Goal: Information Seeking & Learning: Learn about a topic

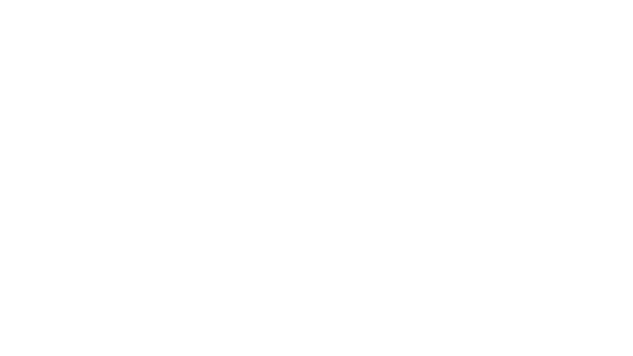
click at [282, 153] on div at bounding box center [316, 178] width 633 height 356
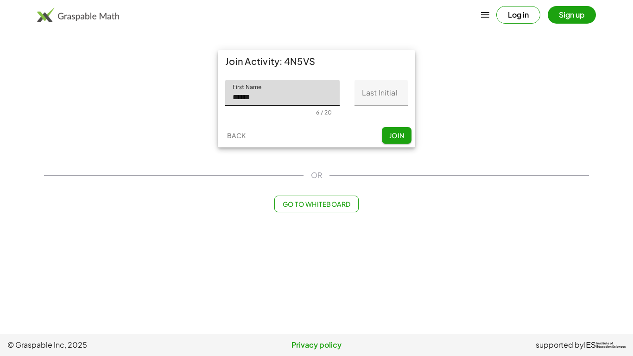
type input "******"
click at [378, 99] on input "Last Initial" at bounding box center [380, 93] width 53 height 26
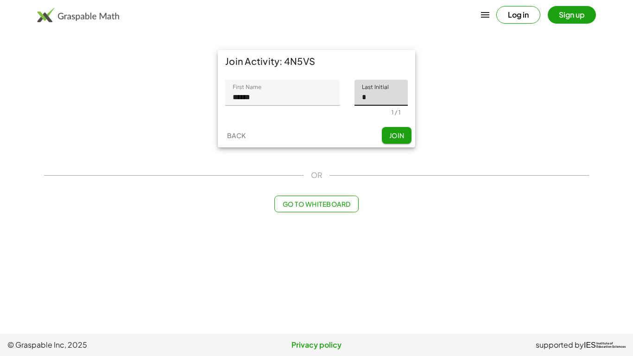
type input "*"
click at [399, 131] on span "Join" at bounding box center [396, 135] width 15 height 8
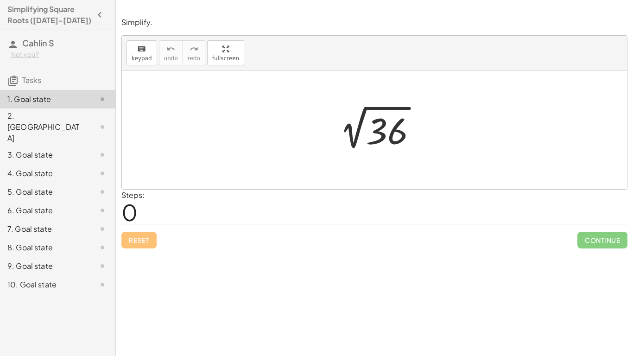
click at [49, 205] on div "6. Goal state" at bounding box center [44, 210] width 75 height 11
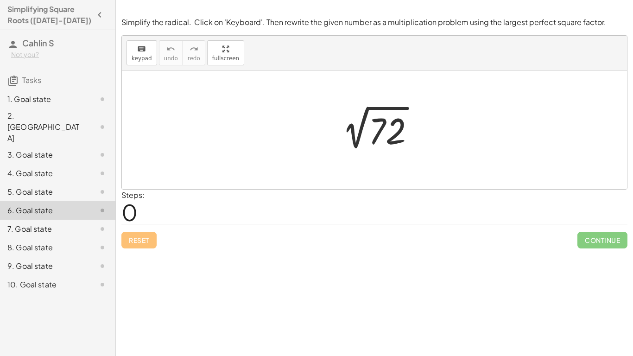
click at [50, 101] on div "1. Goal state" at bounding box center [44, 99] width 75 height 11
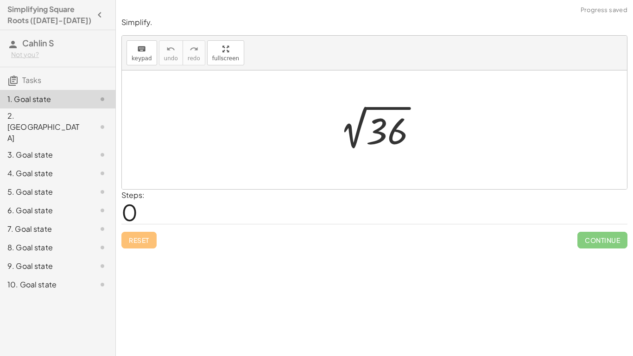
click at [49, 101] on div "1. Goal state" at bounding box center [44, 99] width 75 height 11
click at [44, 186] on div "5. Goal state" at bounding box center [44, 191] width 75 height 11
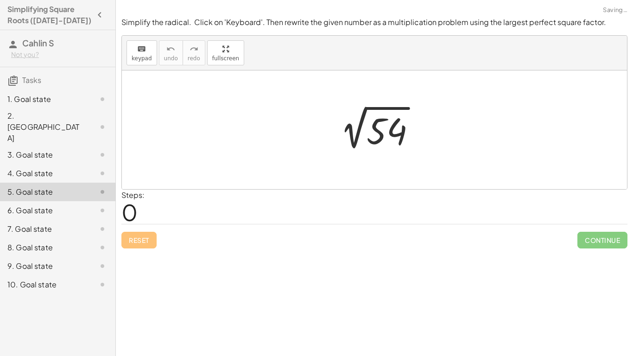
click at [52, 201] on div "4. Goal state" at bounding box center [57, 210] width 115 height 19
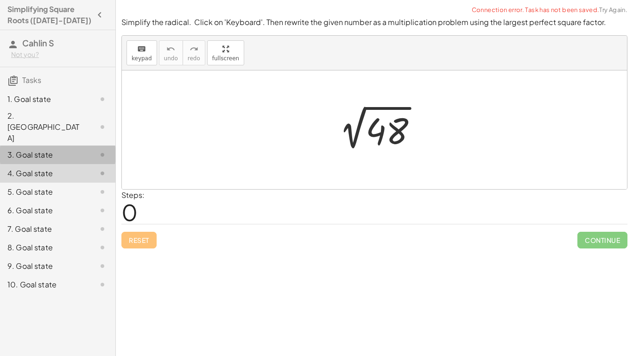
click at [56, 149] on div "3. Goal state" at bounding box center [44, 154] width 75 height 11
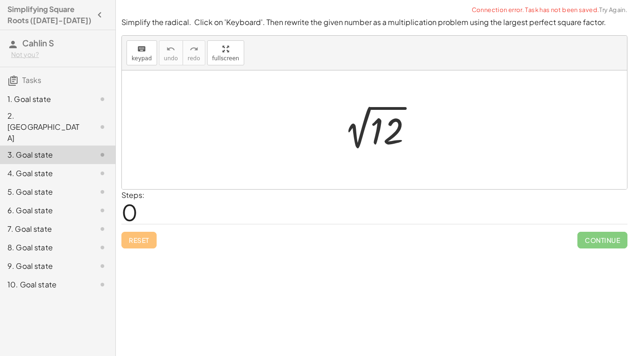
click at [55, 120] on div "2. [GEOGRAPHIC_DATA]" at bounding box center [44, 126] width 75 height 33
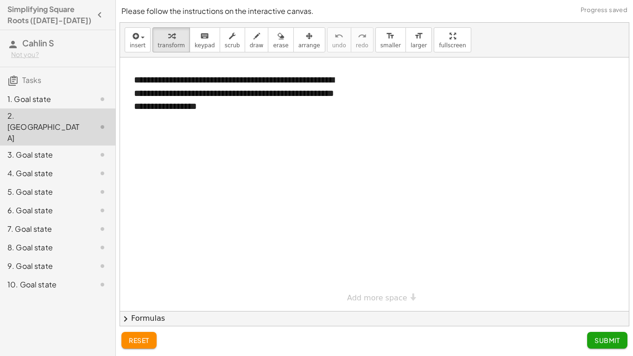
click at [55, 99] on div "1. Goal state" at bounding box center [44, 99] width 75 height 11
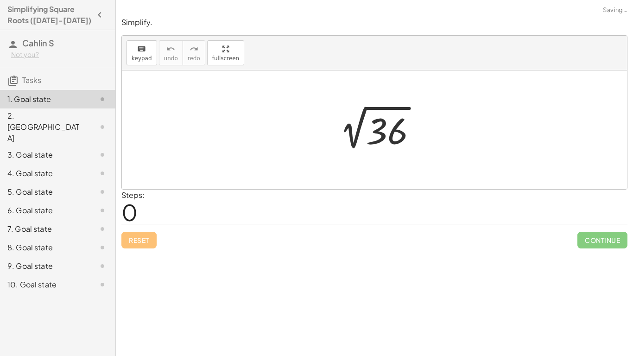
click at [52, 164] on div "2. [GEOGRAPHIC_DATA]" at bounding box center [57, 173] width 115 height 19
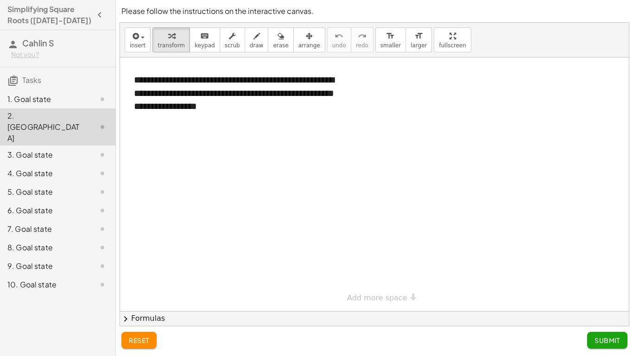
click at [42, 105] on div "1. Goal state" at bounding box center [44, 99] width 75 height 11
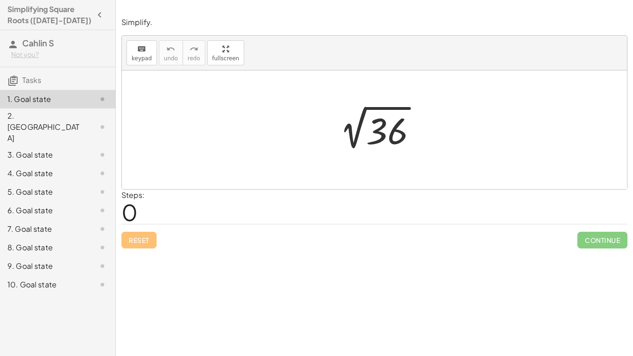
click at [380, 133] on div at bounding box center [377, 130] width 101 height 47
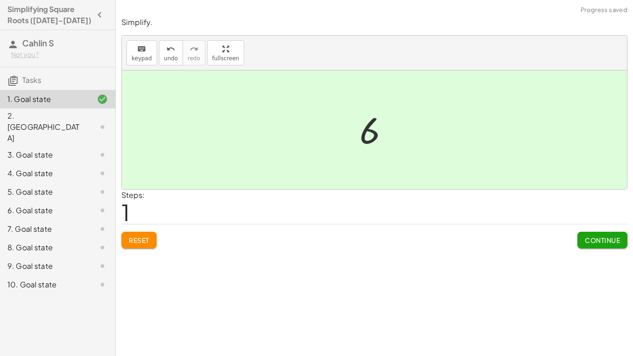
click at [373, 136] on div at bounding box center [378, 130] width 46 height 46
click at [318, 183] on div at bounding box center [374, 129] width 505 height 119
click at [40, 119] on div "2. [GEOGRAPHIC_DATA]" at bounding box center [44, 126] width 75 height 33
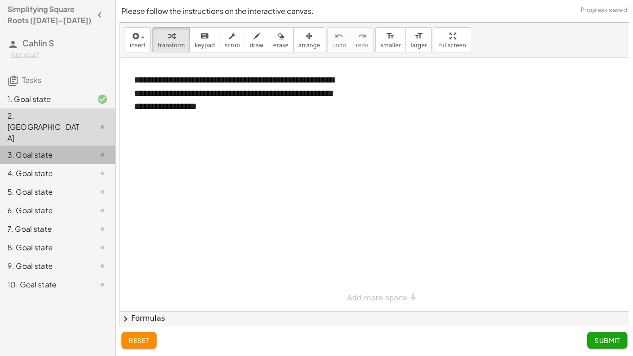
click at [49, 183] on div "3. Goal state" at bounding box center [57, 192] width 115 height 19
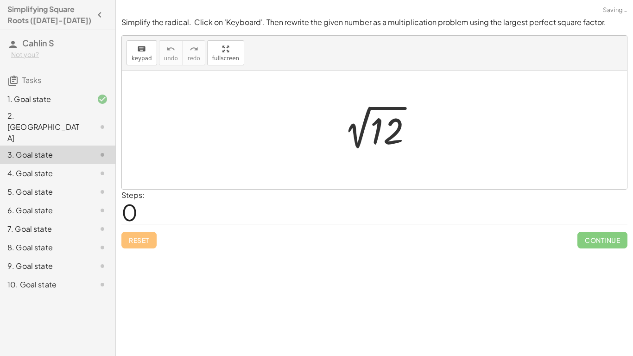
click at [65, 121] on div "2. [GEOGRAPHIC_DATA]" at bounding box center [44, 126] width 75 height 33
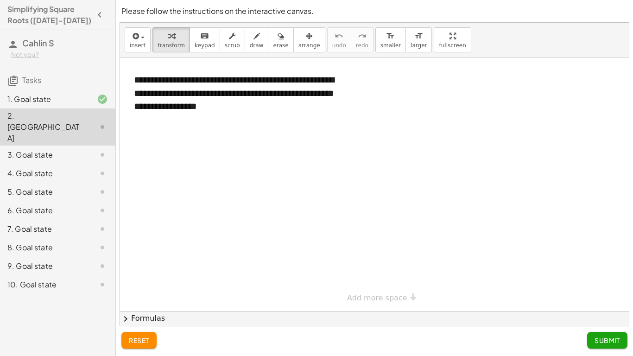
click at [44, 242] on div "8. Goal state" at bounding box center [44, 247] width 75 height 11
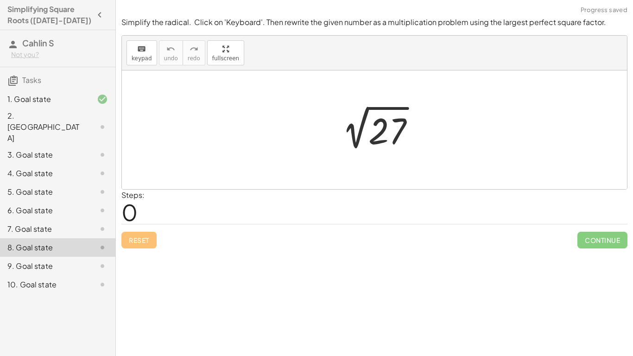
click at [38, 260] on div "9. Goal state" at bounding box center [44, 265] width 75 height 11
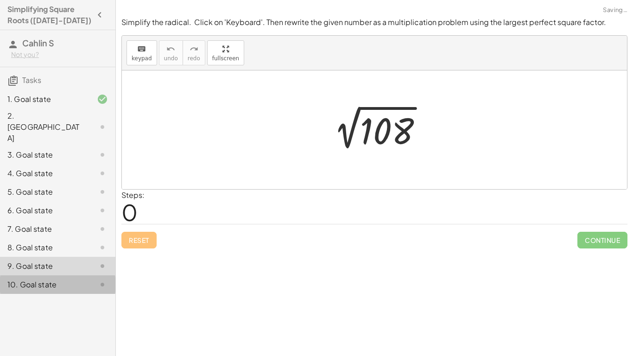
click at [36, 275] on div "10. Goal state" at bounding box center [57, 284] width 115 height 19
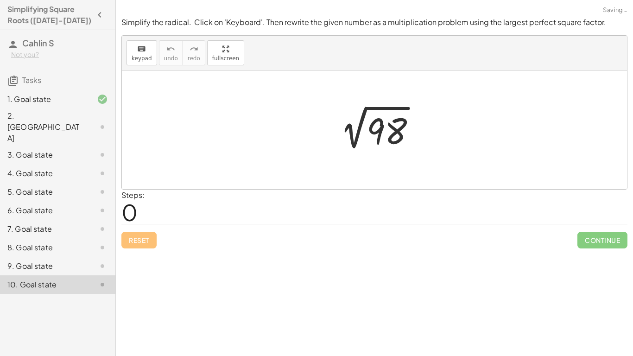
click at [50, 223] on div "7. Goal state" at bounding box center [44, 228] width 75 height 11
click at [51, 205] on div "6. Goal state" at bounding box center [44, 210] width 75 height 11
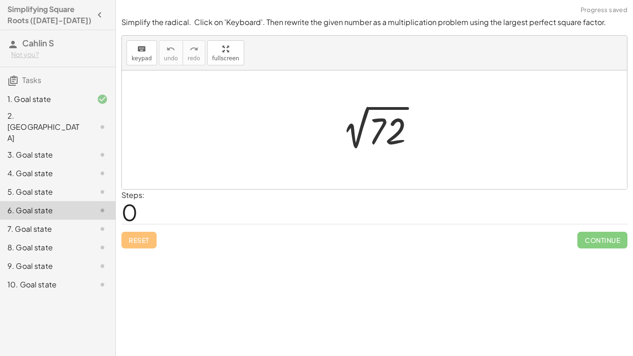
click at [54, 205] on div "6. Goal state" at bounding box center [44, 210] width 75 height 11
click at [62, 149] on div "3. Goal state" at bounding box center [44, 154] width 75 height 11
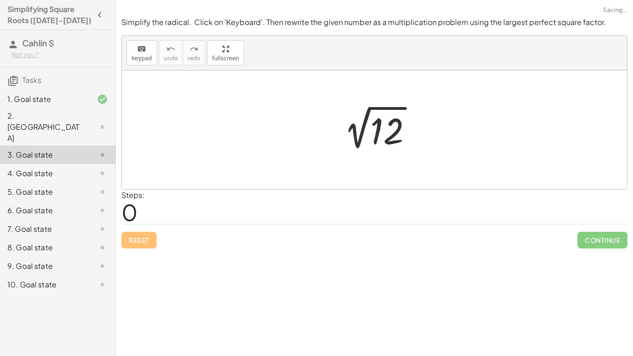
click at [55, 168] on div "4. Goal state" at bounding box center [44, 173] width 75 height 11
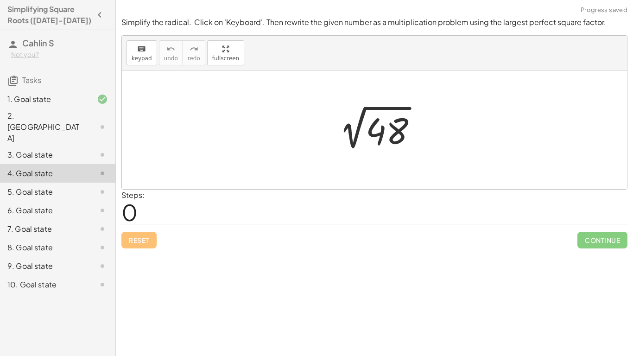
click at [34, 223] on div "7. Goal state" at bounding box center [44, 228] width 75 height 11
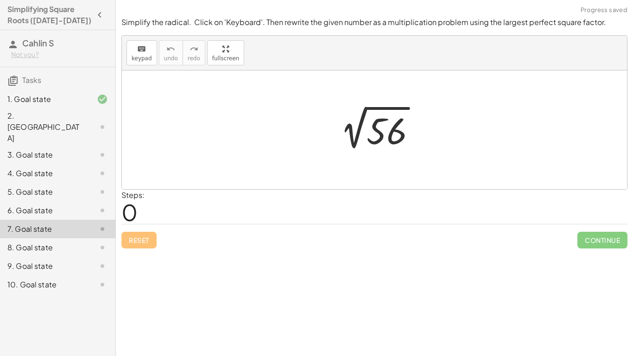
click at [49, 260] on div "9. Goal state" at bounding box center [44, 265] width 75 height 11
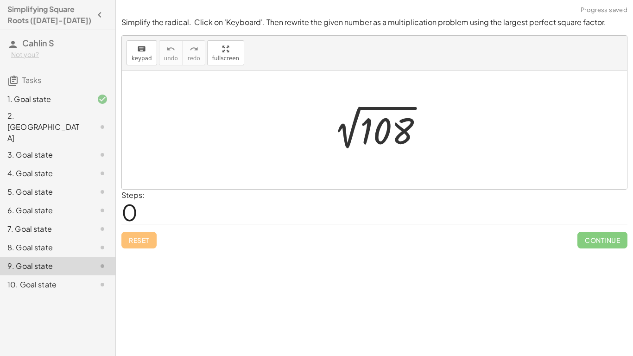
click at [45, 279] on div "10. Goal state" at bounding box center [44, 284] width 75 height 11
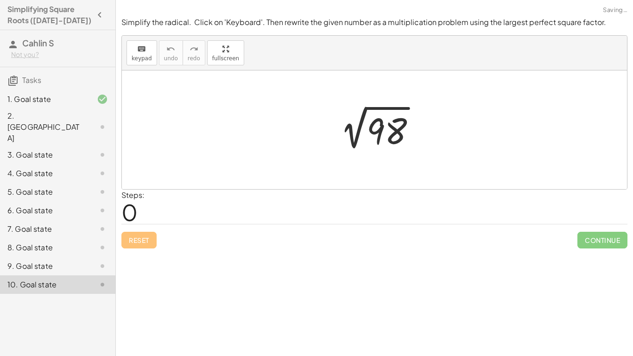
click at [67, 242] on div "8. Goal state" at bounding box center [44, 247] width 75 height 11
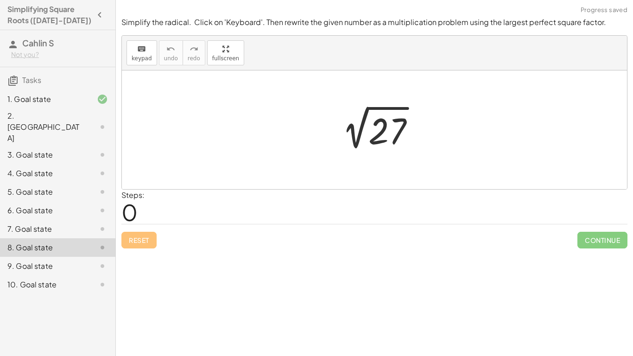
click at [71, 223] on div "7. Goal state" at bounding box center [44, 228] width 75 height 11
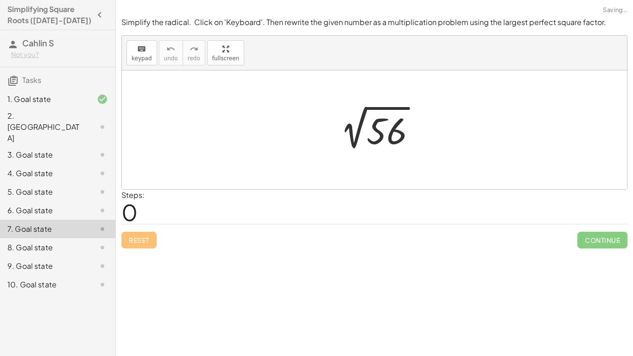
click at [72, 205] on div "6. Goal state" at bounding box center [44, 210] width 75 height 11
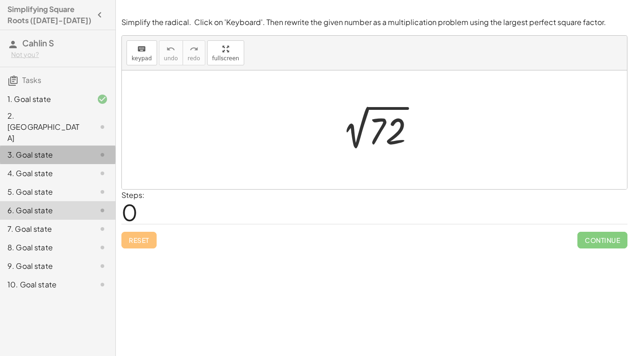
click at [32, 149] on div "3. Goal state" at bounding box center [44, 154] width 75 height 11
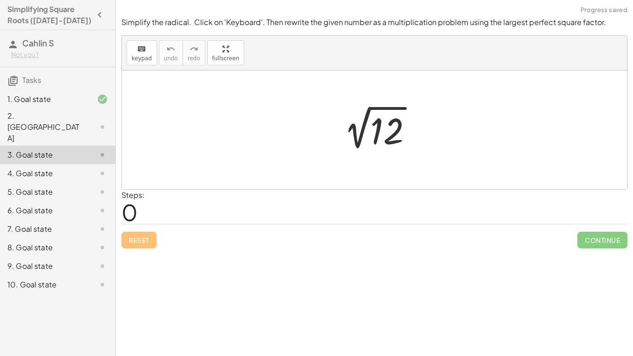
click at [385, 137] on div at bounding box center [377, 130] width 93 height 47
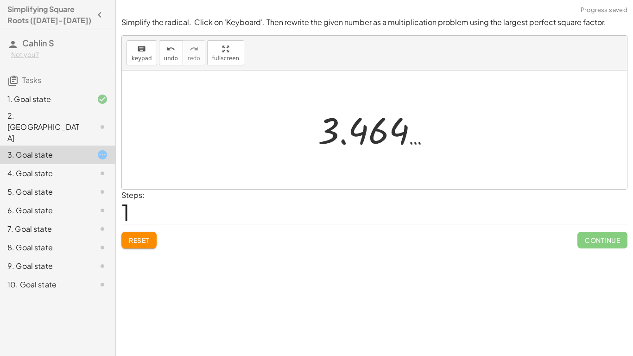
click at [150, 238] on button "Reset" at bounding box center [138, 240] width 35 height 17
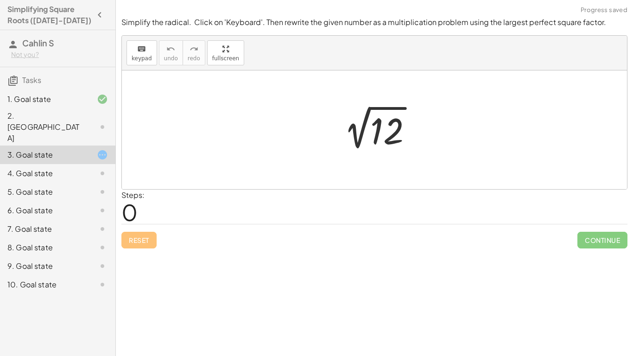
click at [373, 143] on div at bounding box center [377, 130] width 93 height 47
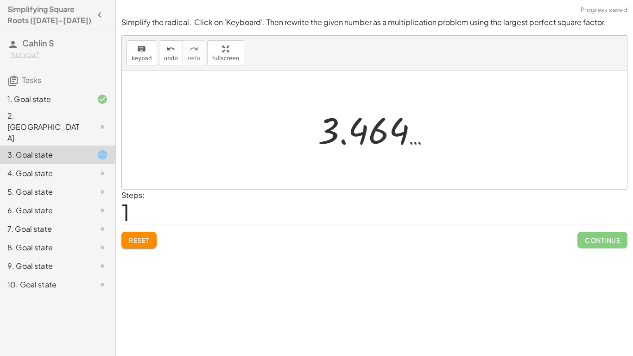
click at [135, 246] on button "Reset" at bounding box center [138, 240] width 35 height 17
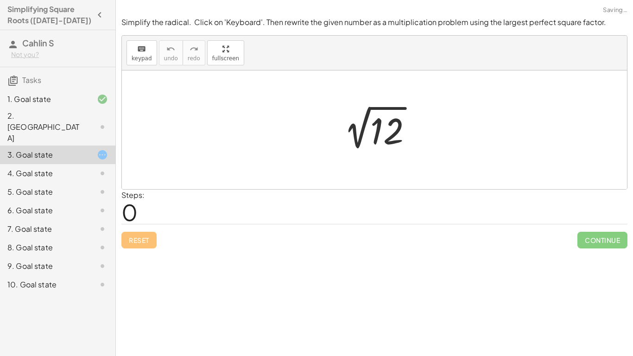
click at [351, 131] on div at bounding box center [377, 130] width 93 height 47
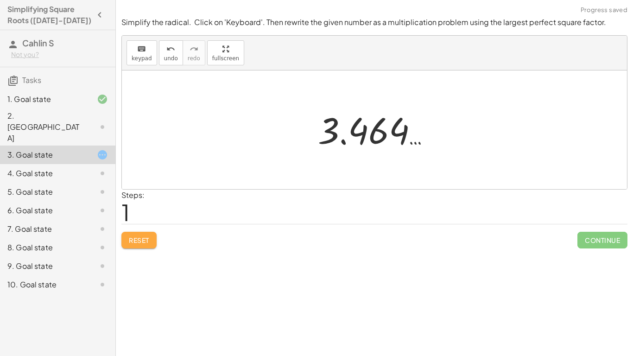
click at [140, 242] on span "Reset" at bounding box center [139, 240] width 20 height 8
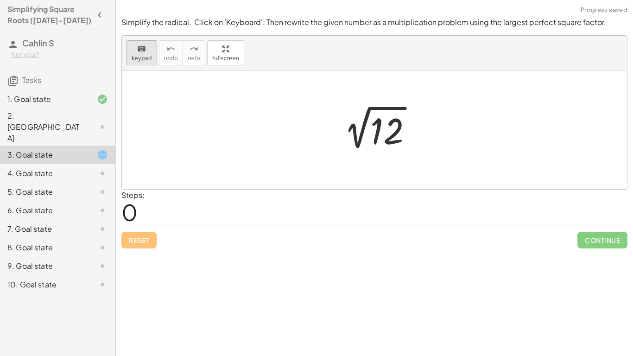
click at [133, 57] on span "keypad" at bounding box center [142, 58] width 20 height 6
click at [392, 146] on div at bounding box center [386, 131] width 33 height 41
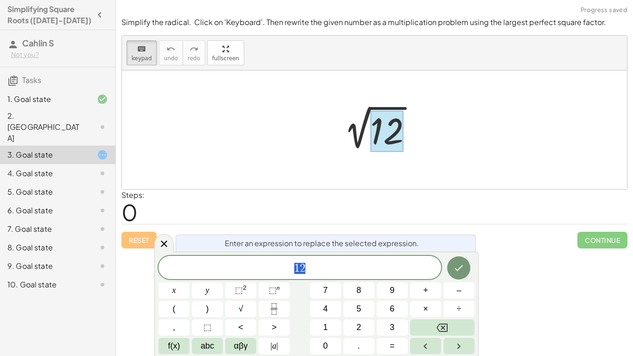
scroll to position [0, 0]
click at [354, 195] on div "Steps: 0" at bounding box center [374, 207] width 506 height 34
click at [308, 272] on span "1 2" at bounding box center [299, 268] width 283 height 13
click at [134, 52] on div "keyboard" at bounding box center [142, 48] width 20 height 11
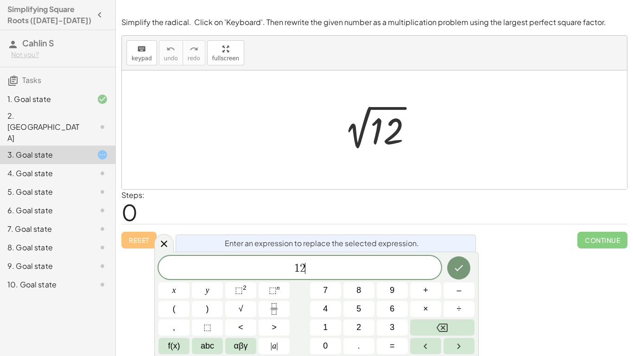
click at [70, 168] on div "4. Goal state" at bounding box center [44, 173] width 75 height 11
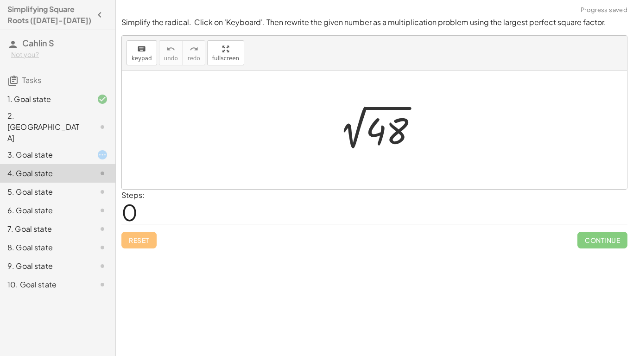
click at [95, 149] on div at bounding box center [95, 154] width 26 height 11
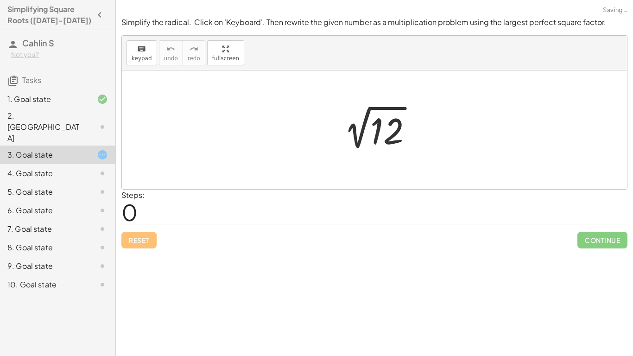
click at [82, 168] on div at bounding box center [95, 173] width 26 height 11
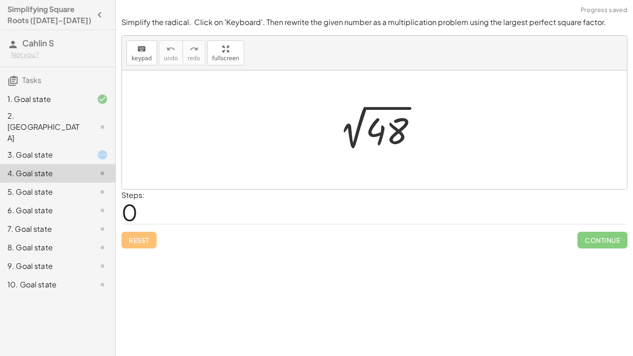
click at [398, 143] on div at bounding box center [378, 130] width 102 height 47
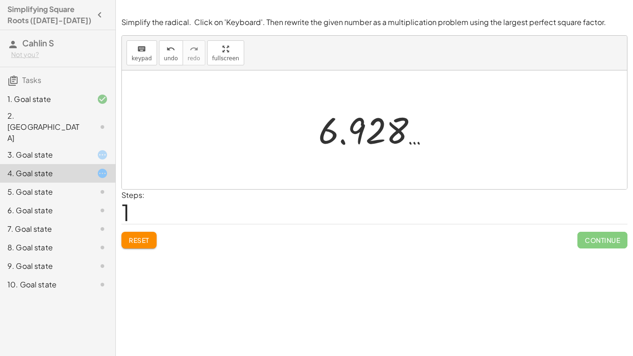
click at [135, 232] on button "Reset" at bounding box center [138, 240] width 35 height 17
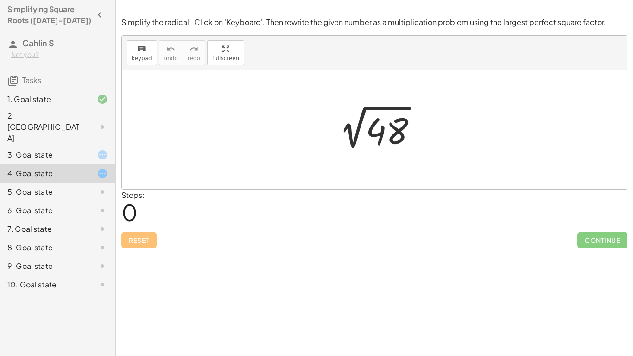
click at [57, 122] on div "2. [GEOGRAPHIC_DATA]" at bounding box center [44, 126] width 75 height 33
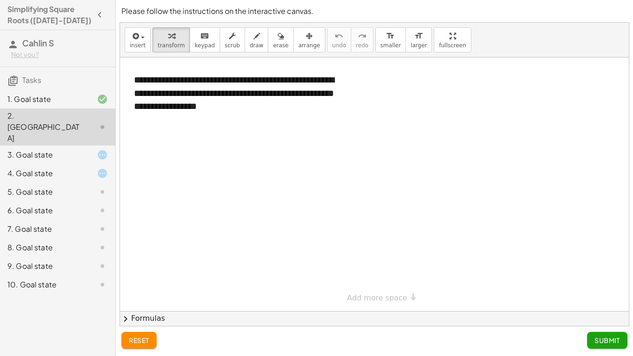
click at [72, 205] on div "6. Goal state" at bounding box center [44, 210] width 75 height 11
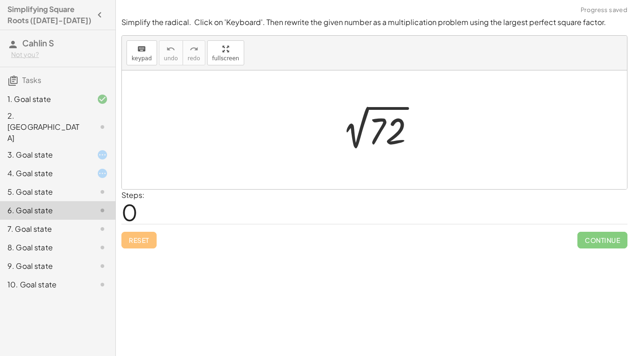
click at [75, 186] on div "5. Goal state" at bounding box center [44, 191] width 75 height 11
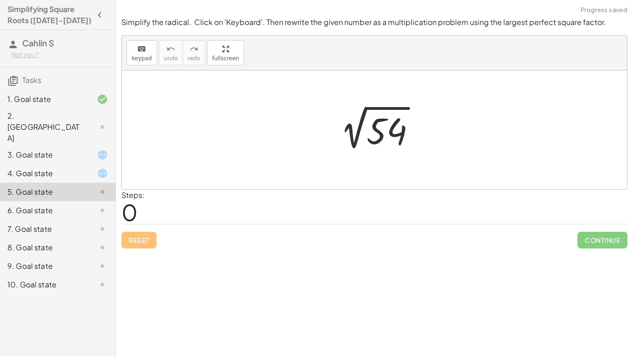
click at [76, 168] on div "4. Goal state" at bounding box center [44, 173] width 75 height 11
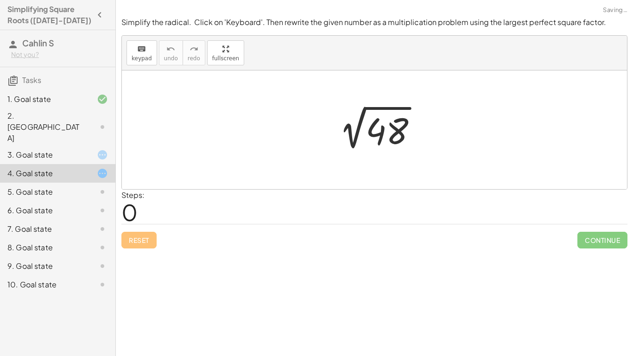
click at [66, 149] on div "3. Goal state" at bounding box center [44, 154] width 75 height 11
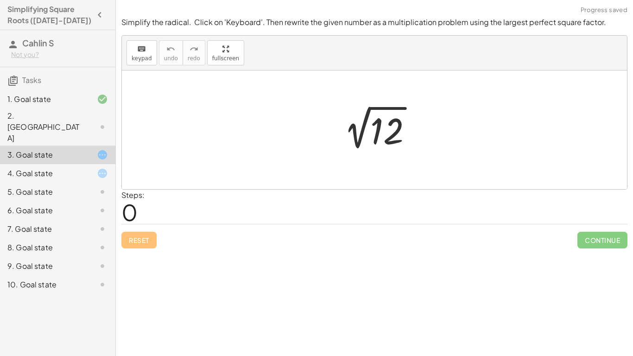
click at [82, 145] on div "1. Goal state" at bounding box center [57, 154] width 115 height 19
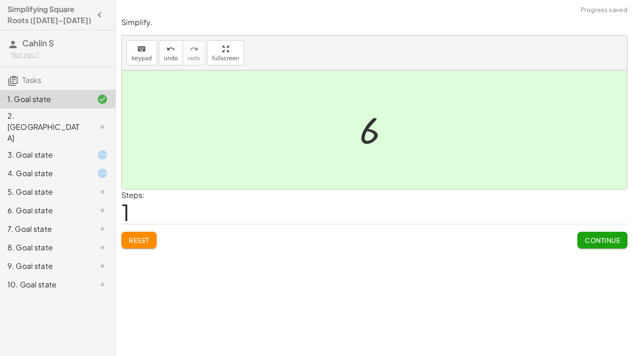
click at [74, 201] on div "4. Goal state" at bounding box center [57, 210] width 115 height 19
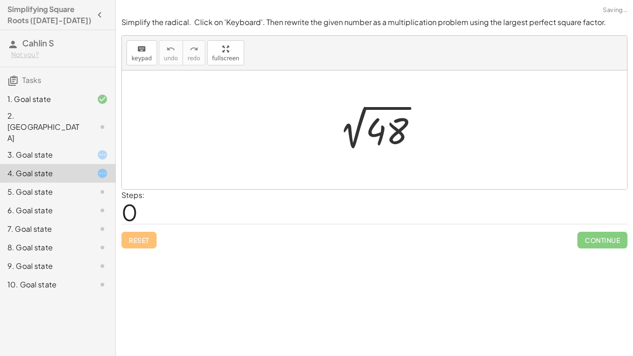
click at [79, 149] on div "3. Goal state" at bounding box center [44, 154] width 75 height 11
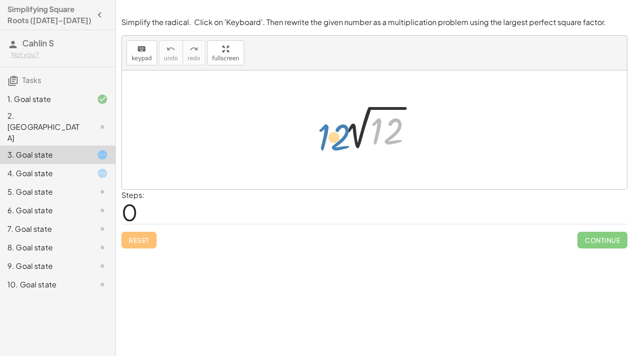
drag, startPoint x: 375, startPoint y: 134, endPoint x: 304, endPoint y: 142, distance: 71.3
click at [304, 142] on div "12 2 √ 12" at bounding box center [374, 129] width 505 height 119
drag, startPoint x: 394, startPoint y: 133, endPoint x: 386, endPoint y: 159, distance: 27.6
click at [386, 159] on div "12 2 √ 12" at bounding box center [374, 129] width 505 height 119
drag, startPoint x: 384, startPoint y: 135, endPoint x: 385, endPoint y: 98, distance: 37.1
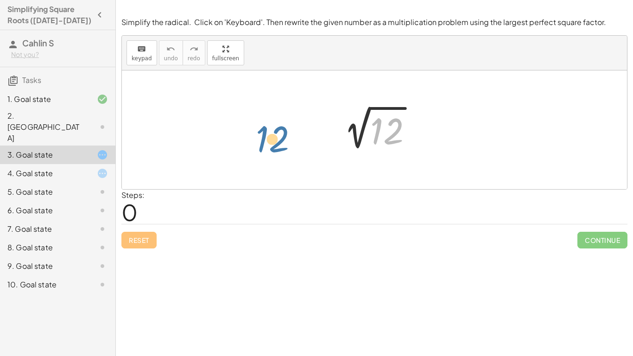
drag, startPoint x: 390, startPoint y: 133, endPoint x: 275, endPoint y: 140, distance: 115.2
drag, startPoint x: 393, startPoint y: 135, endPoint x: 391, endPoint y: 108, distance: 27.4
click at [391, 108] on div at bounding box center [377, 130] width 93 height 47
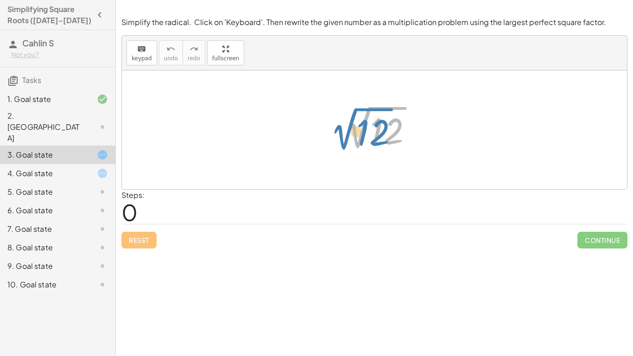
drag, startPoint x: 360, startPoint y: 135, endPoint x: 335, endPoint y: 135, distance: 25.0
click at [335, 135] on div at bounding box center [377, 130] width 93 height 47
click at [403, 140] on div at bounding box center [377, 130] width 93 height 47
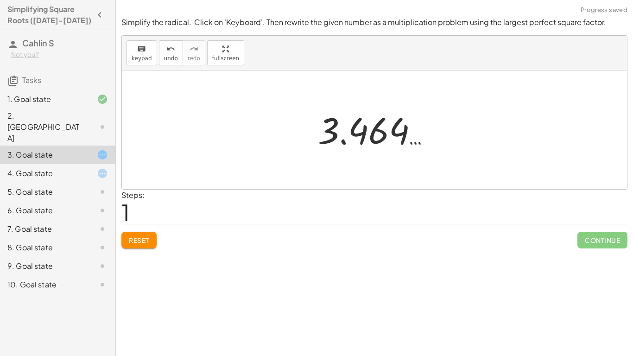
click at [150, 241] on button "Reset" at bounding box center [138, 240] width 35 height 17
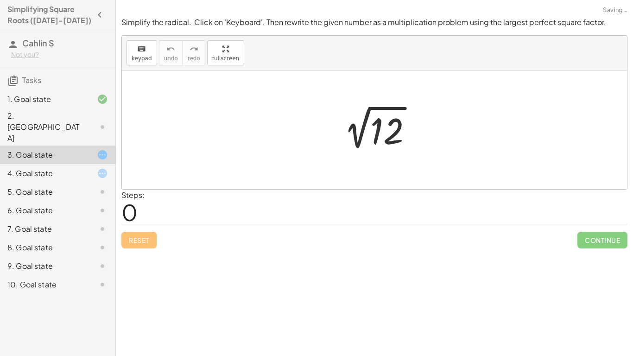
click at [373, 132] on div at bounding box center [377, 130] width 93 height 47
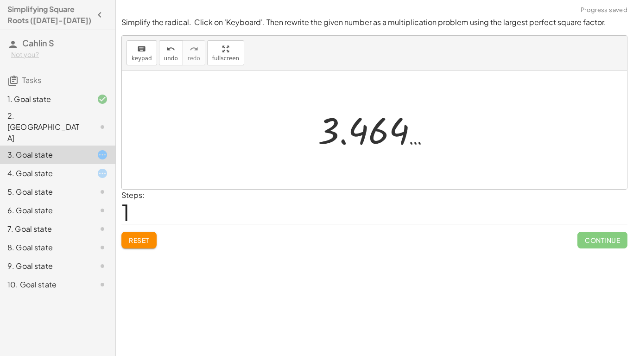
click at [152, 247] on button "Reset" at bounding box center [138, 240] width 35 height 17
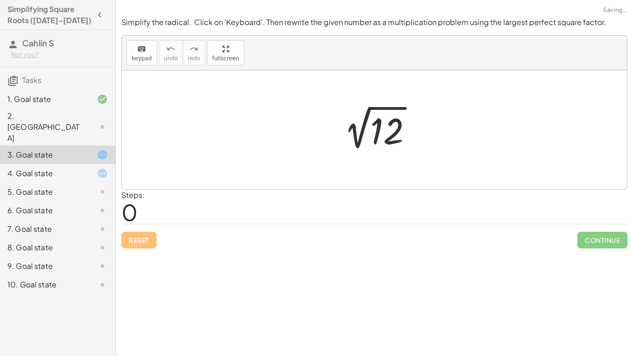
click at [398, 145] on div at bounding box center [377, 130] width 93 height 47
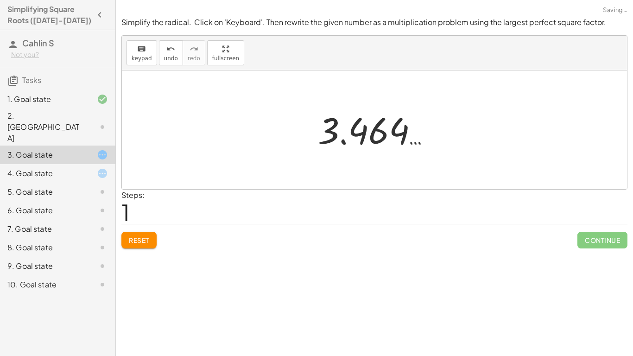
click at [139, 241] on span "Reset" at bounding box center [139, 240] width 20 height 8
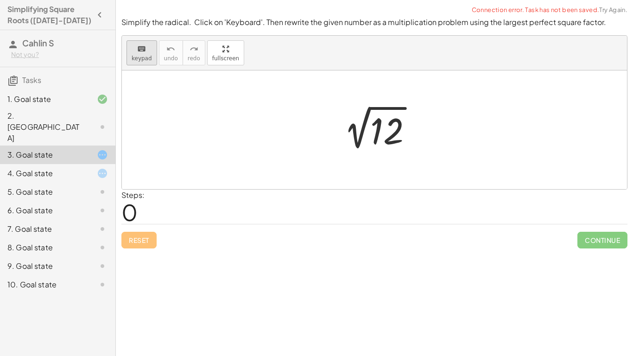
click at [135, 51] on div "keyboard" at bounding box center [142, 48] width 20 height 11
click at [386, 126] on div at bounding box center [386, 131] width 33 height 41
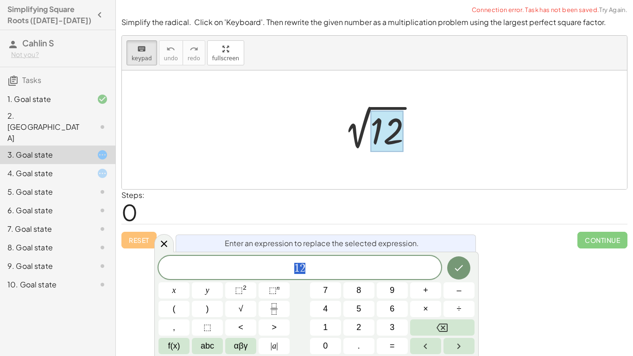
scroll to position [1, 0]
click at [321, 262] on span "1 2 ​" at bounding box center [299, 268] width 283 height 13
click at [401, 308] on button "6" at bounding box center [392, 309] width 31 height 16
click at [460, 276] on button "Done" at bounding box center [458, 267] width 23 height 23
click at [346, 320] on button "2" at bounding box center [358, 327] width 31 height 16
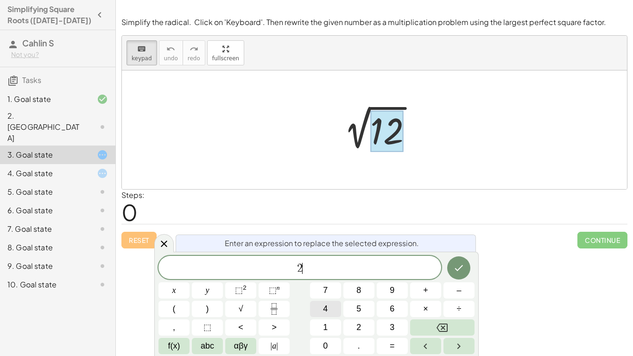
click at [333, 311] on button "4" at bounding box center [325, 309] width 31 height 16
click at [465, 274] on button "Done" at bounding box center [458, 267] width 23 height 23
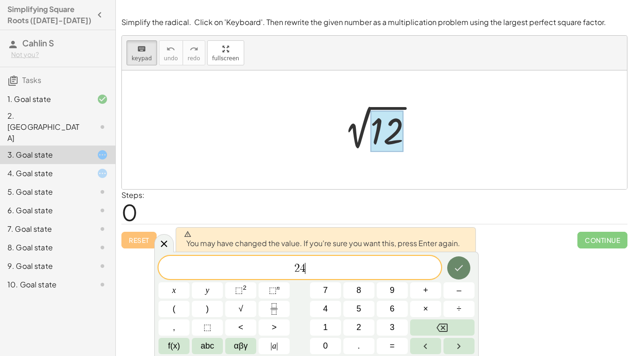
click at [465, 274] on button "Done" at bounding box center [458, 267] width 23 height 23
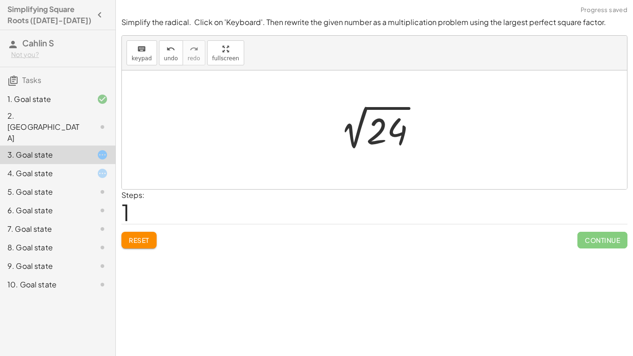
click at [136, 245] on button "Reset" at bounding box center [138, 240] width 35 height 17
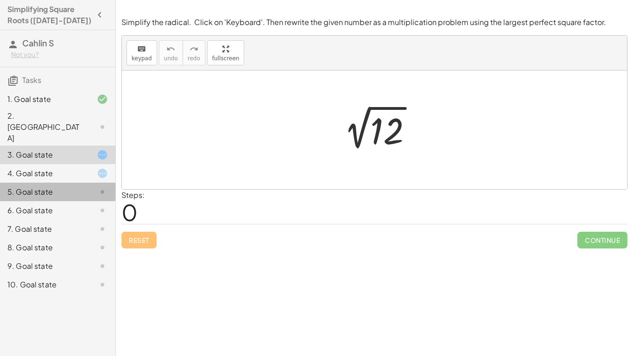
click at [62, 220] on div "5. Goal state" at bounding box center [57, 229] width 115 height 19
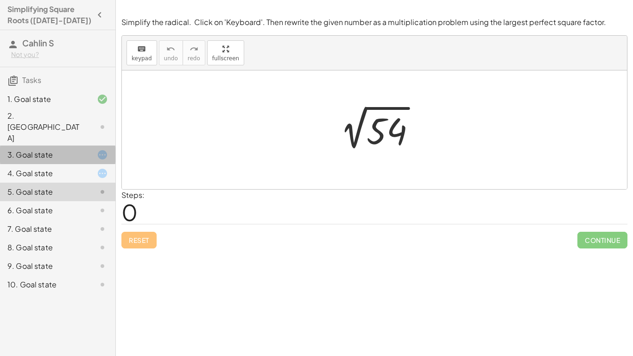
click at [56, 149] on div "3. Goal state" at bounding box center [44, 154] width 75 height 11
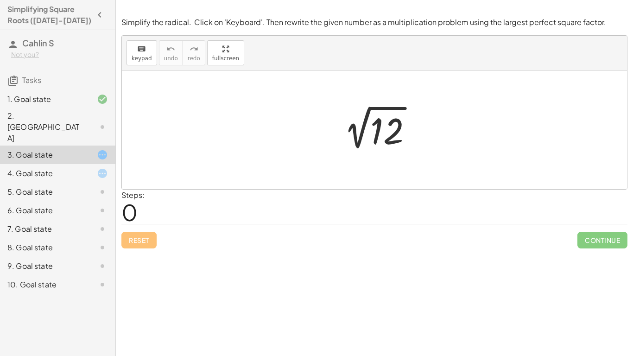
click at [80, 186] on div "5. Goal state" at bounding box center [44, 191] width 75 height 11
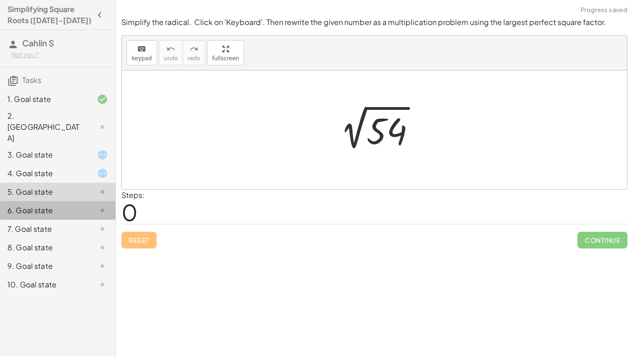
click at [76, 205] on div "6. Goal state" at bounding box center [44, 210] width 75 height 11
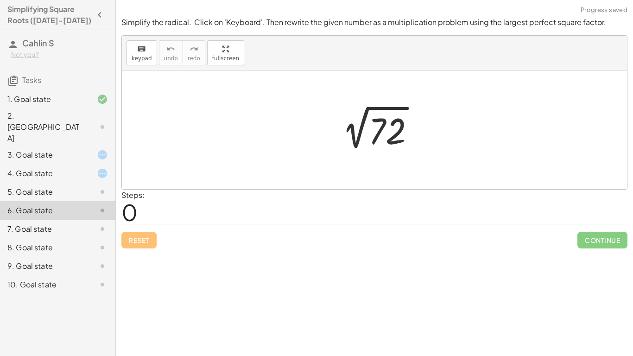
click at [389, 135] on div at bounding box center [377, 130] width 97 height 47
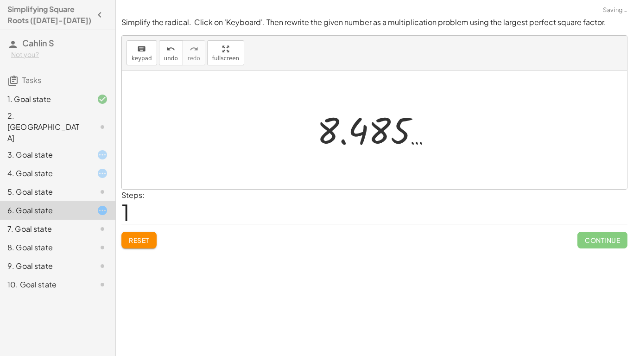
click at [138, 248] on button "Reset" at bounding box center [138, 240] width 35 height 17
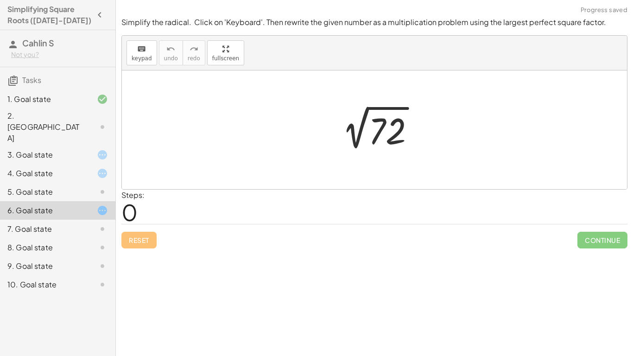
click at [371, 134] on div at bounding box center [377, 130] width 97 height 47
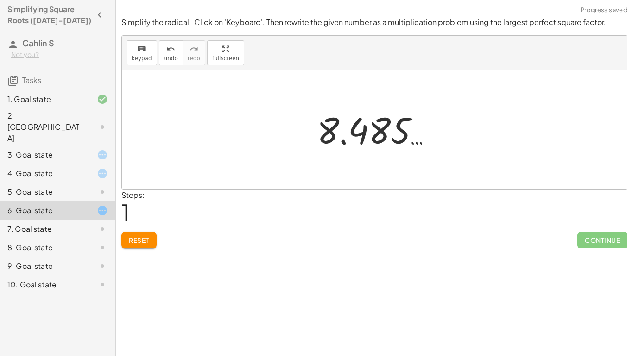
click at [151, 243] on button "Reset" at bounding box center [138, 240] width 35 height 17
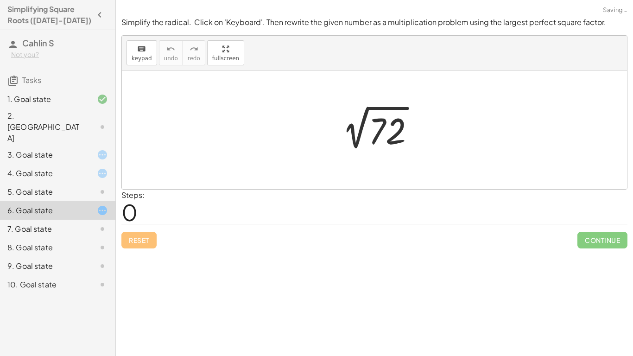
click at [93, 149] on div at bounding box center [95, 154] width 26 height 11
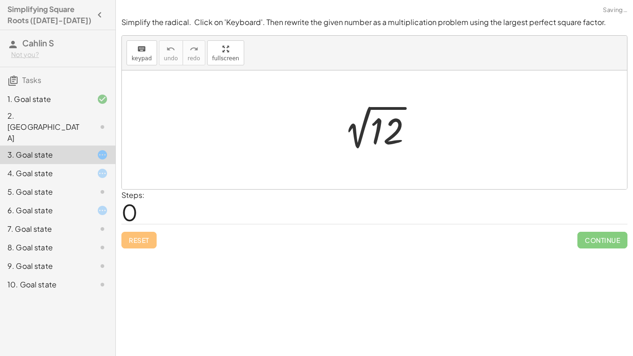
click at [378, 139] on div at bounding box center [377, 130] width 93 height 47
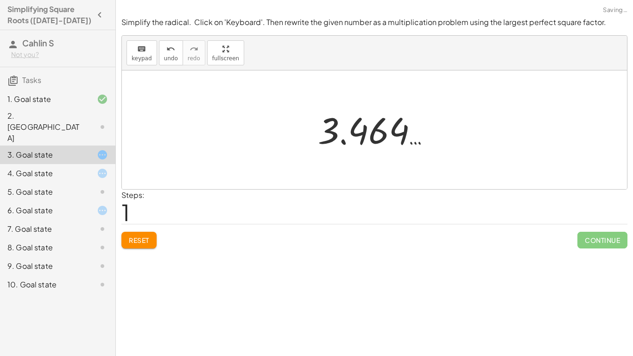
click at [139, 240] on span "Reset" at bounding box center [139, 240] width 20 height 8
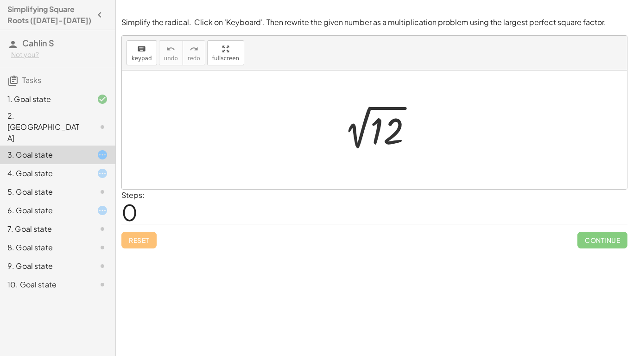
click at [395, 136] on div at bounding box center [377, 130] width 93 height 47
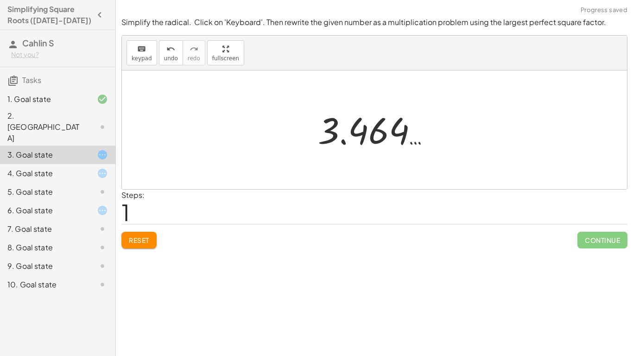
click at [145, 240] on span "Reset" at bounding box center [139, 240] width 20 height 8
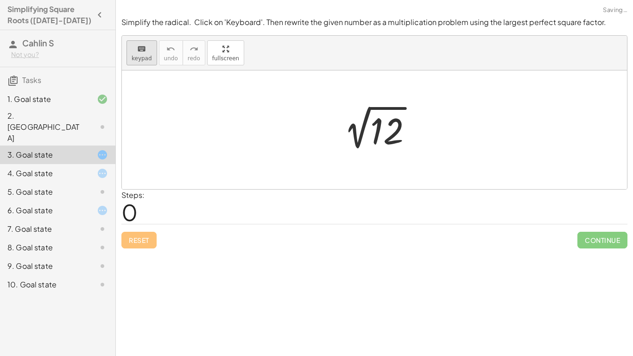
click at [143, 60] on span "keypad" at bounding box center [142, 58] width 20 height 6
click at [400, 126] on div at bounding box center [386, 131] width 33 height 41
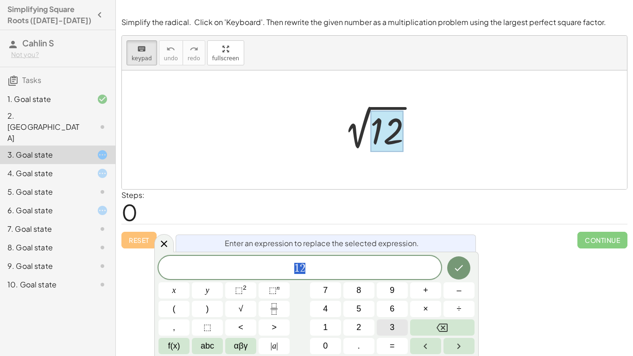
click at [383, 334] on button "3" at bounding box center [392, 327] width 31 height 16
click at [386, 314] on button "6" at bounding box center [392, 309] width 31 height 16
click at [461, 269] on icon "Done" at bounding box center [458, 267] width 11 height 11
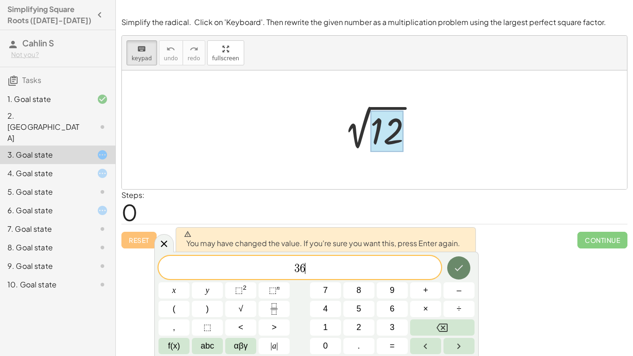
click at [461, 269] on icon "Done" at bounding box center [458, 267] width 11 height 11
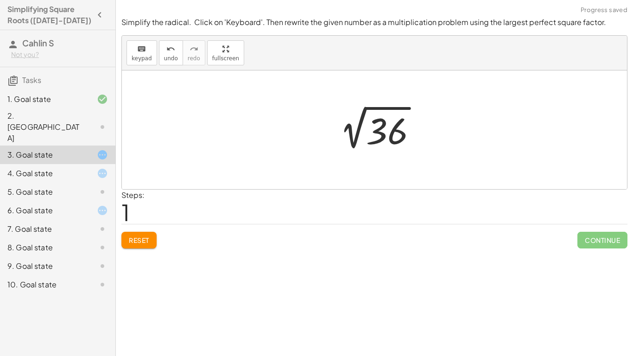
click at [380, 136] on div at bounding box center [377, 130] width 101 height 47
click at [138, 236] on span "Reset" at bounding box center [139, 240] width 20 height 8
click at [391, 131] on div at bounding box center [377, 130] width 93 height 47
click at [140, 243] on span "Reset" at bounding box center [139, 240] width 20 height 8
click at [63, 120] on div "2. [GEOGRAPHIC_DATA]" at bounding box center [44, 126] width 75 height 33
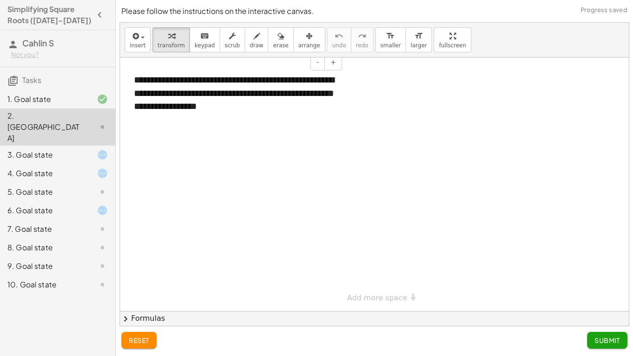
click at [205, 104] on div "**********" at bounding box center [235, 93] width 220 height 58
click at [276, 194] on div at bounding box center [374, 183] width 509 height 253
click at [349, 296] on div "**********" at bounding box center [374, 183] width 509 height 253
click at [348, 282] on div at bounding box center [374, 310] width 509 height 507
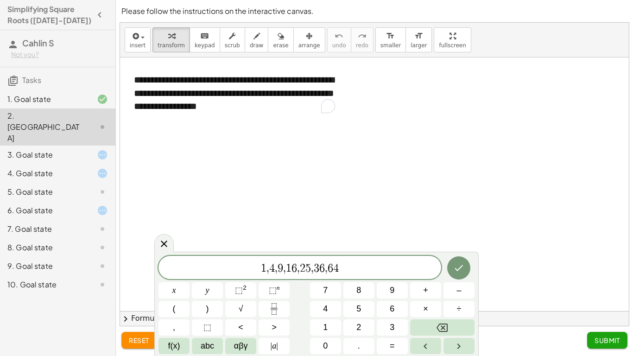
scroll to position [11, 0]
click at [459, 258] on button "Done" at bounding box center [458, 267] width 23 height 23
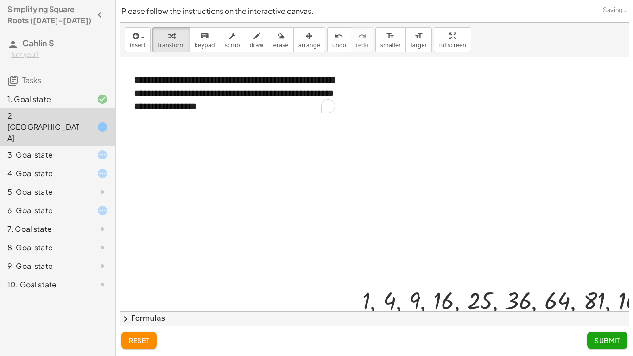
click at [611, 341] on span "Submit" at bounding box center [607, 340] width 25 height 8
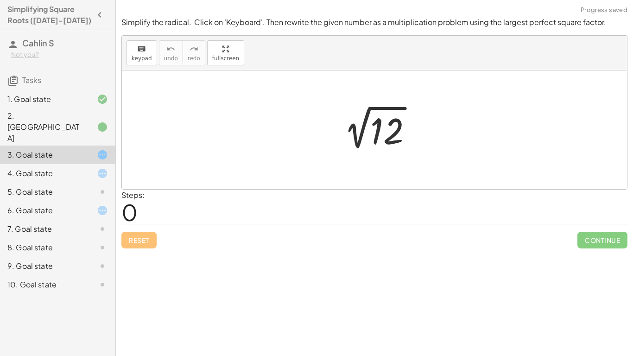
click at [77, 119] on div "2. [GEOGRAPHIC_DATA]" at bounding box center [44, 126] width 75 height 33
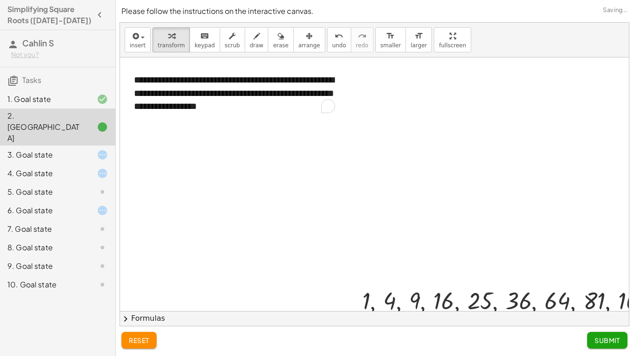
click at [68, 149] on div "3. Goal state" at bounding box center [44, 154] width 75 height 11
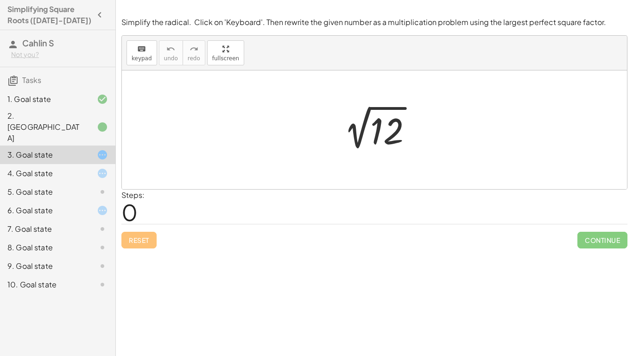
click at [390, 122] on div at bounding box center [377, 130] width 93 height 47
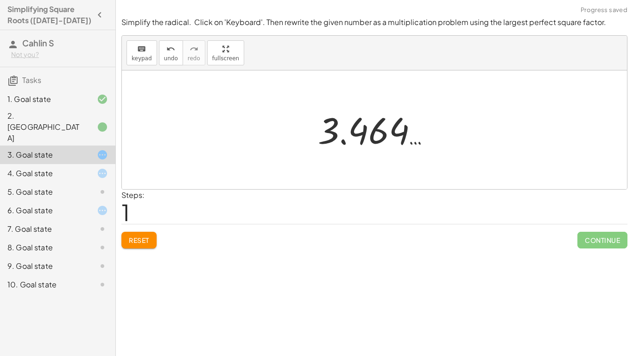
click at [156, 246] on button "Reset" at bounding box center [138, 240] width 35 height 17
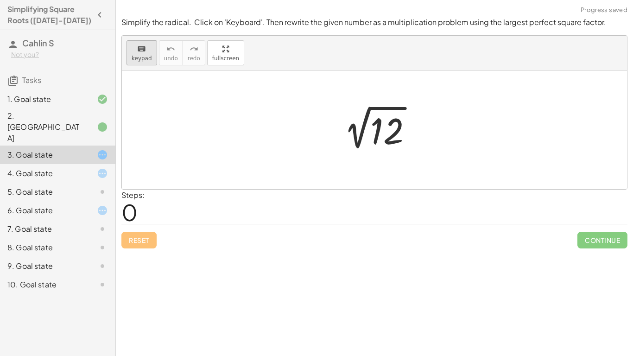
click at [137, 56] on span "keypad" at bounding box center [142, 58] width 20 height 6
click at [385, 136] on div at bounding box center [386, 131] width 33 height 41
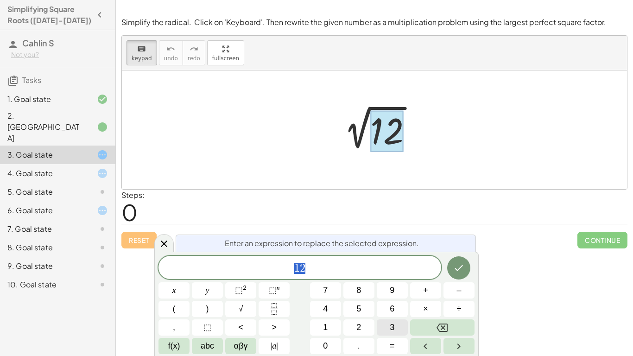
click at [390, 324] on span "3" at bounding box center [392, 327] width 5 height 13
click at [358, 327] on span "2" at bounding box center [358, 327] width 5 height 13
click at [462, 266] on icon "Done" at bounding box center [459, 268] width 8 height 6
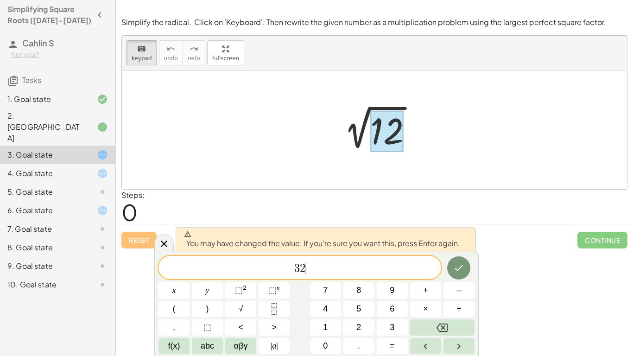
click at [409, 271] on span "3 2 ​" at bounding box center [299, 268] width 283 height 13
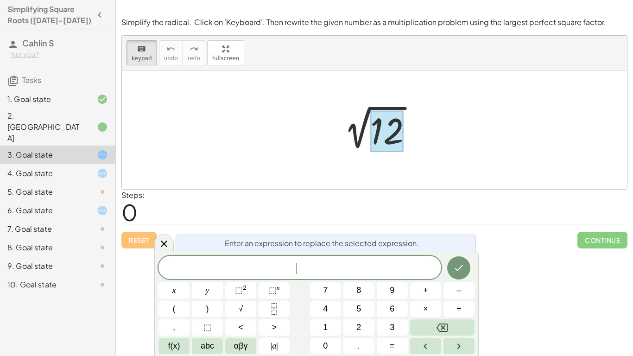
click at [390, 100] on div at bounding box center [374, 129] width 505 height 119
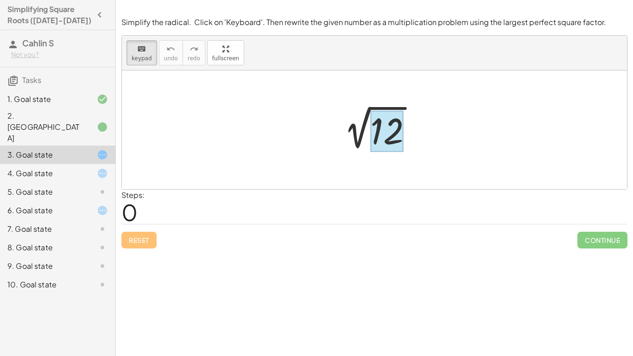
click at [388, 136] on div at bounding box center [386, 131] width 33 height 41
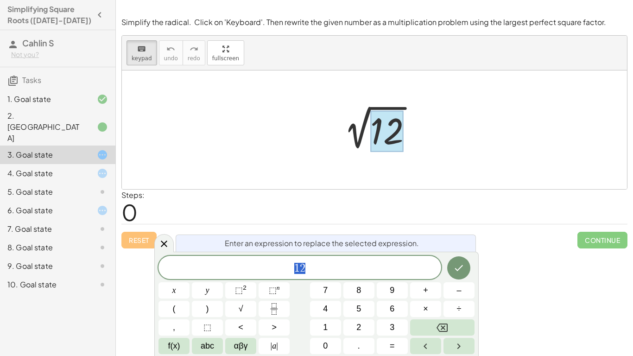
click at [325, 145] on div "2 √ 12" at bounding box center [374, 129] width 105 height 51
click at [393, 136] on div at bounding box center [386, 131] width 33 height 41
click at [362, 348] on button "." at bounding box center [358, 346] width 31 height 16
click at [342, 275] on div "​ 1 2" at bounding box center [299, 267] width 283 height 23
click at [445, 312] on button "÷" at bounding box center [458, 309] width 31 height 16
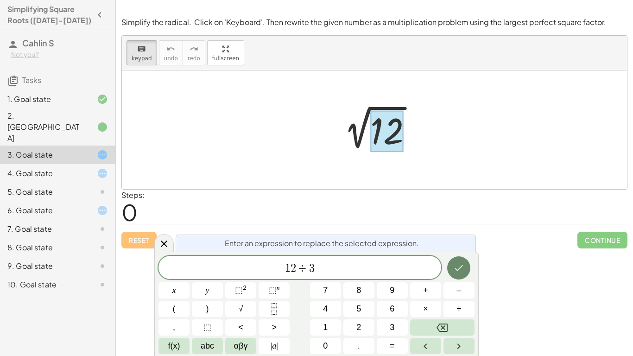
click at [452, 272] on button "Done" at bounding box center [458, 267] width 23 height 23
